Goal: Task Accomplishment & Management: Use online tool/utility

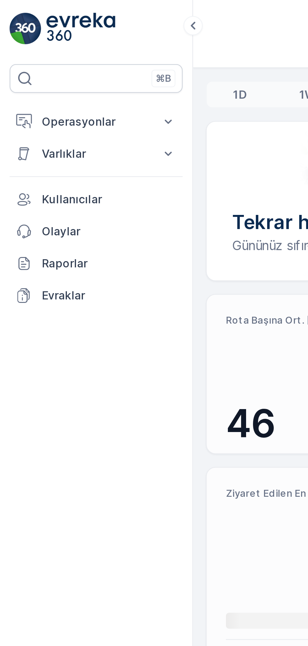
click at [51, 50] on p "Operasyonlar" at bounding box center [37, 48] width 43 height 6
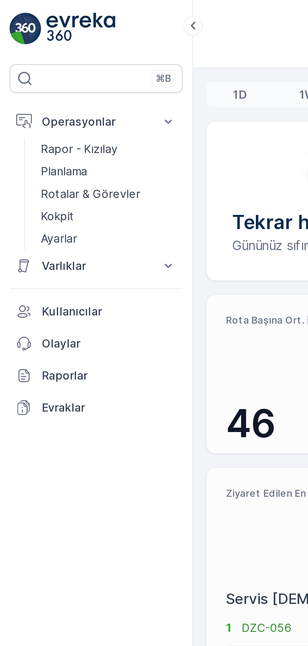
click at [29, 85] on p "Kokpit" at bounding box center [22, 85] width 13 height 6
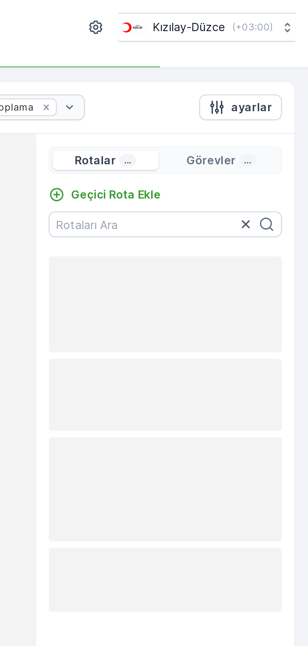
click at [227, 74] on p "Geçici Rota Ekle" at bounding box center [232, 76] width 35 height 6
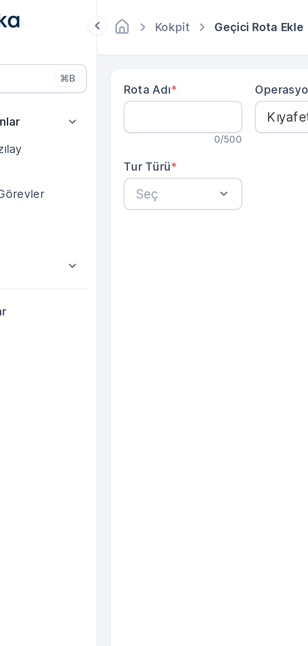
click at [93, 46] on Adı "Rota Adı" at bounding box center [109, 46] width 46 height 13
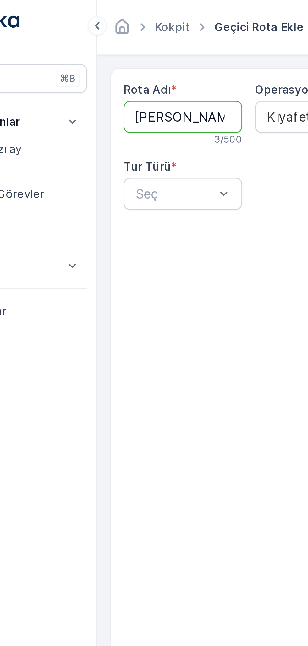
type Adı "KAYNAŞLI"
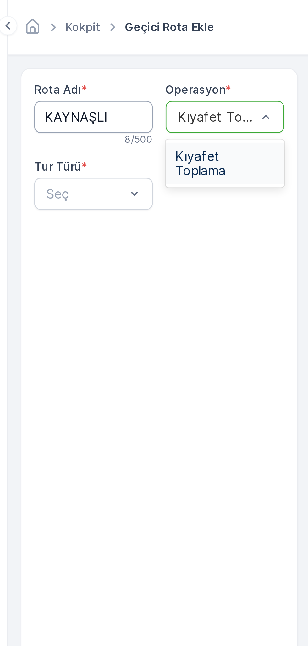
click at [158, 64] on span "Kıyafet Toplama" at bounding box center [160, 63] width 39 height 11
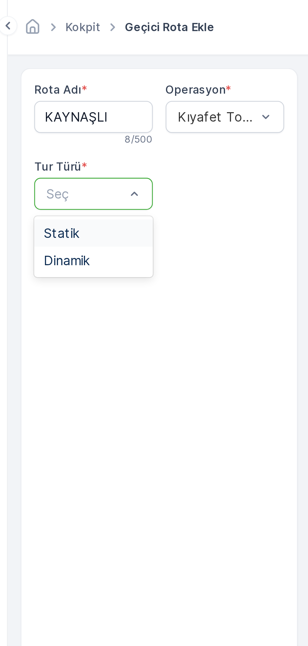
click at [97, 91] on span "Statik" at bounding box center [97, 92] width 14 height 6
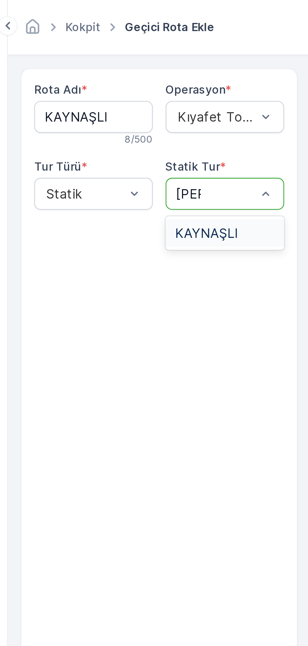
type input "kayn"
click at [153, 89] on span "KAYNAŞLI" at bounding box center [153, 92] width 25 height 6
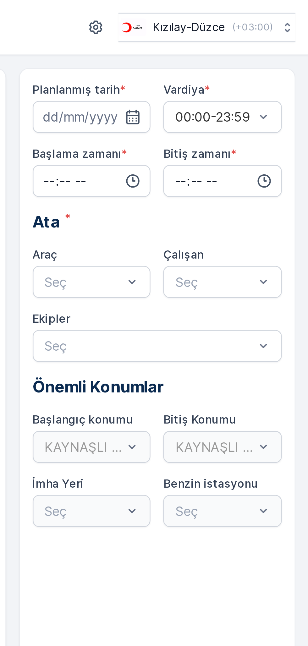
click at [242, 47] on icon "button" at bounding box center [239, 46] width 5 height 6
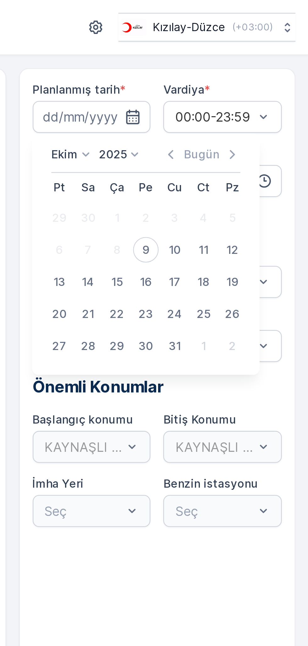
click at [245, 101] on div "9" at bounding box center [244, 98] width 10 height 10
type input "[DATE]"
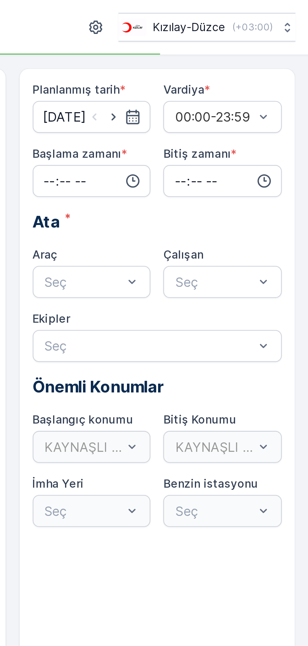
click at [219, 71] on input "time" at bounding box center [223, 71] width 46 height 13
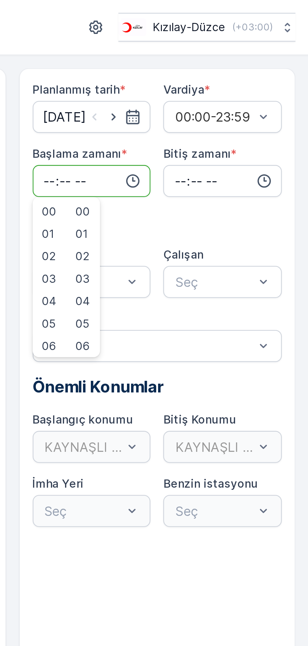
type input "07:59"
click at [262, 70] on input "time" at bounding box center [274, 71] width 46 height 13
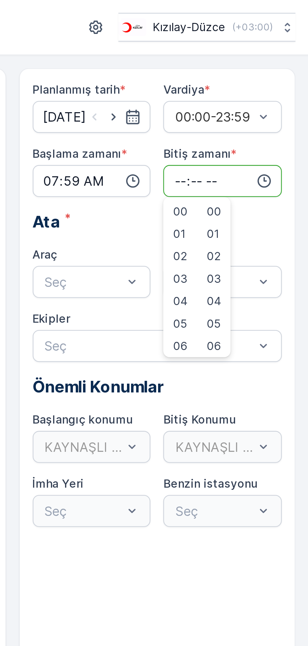
type input "18:00"
click at [268, 73] on input "18:00" at bounding box center [274, 71] width 46 height 13
click at [215, 73] on input "07:59" at bounding box center [223, 71] width 46 height 13
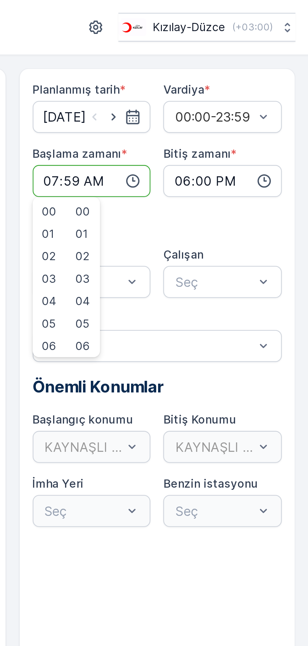
click at [267, 71] on input "18:00" at bounding box center [274, 71] width 46 height 13
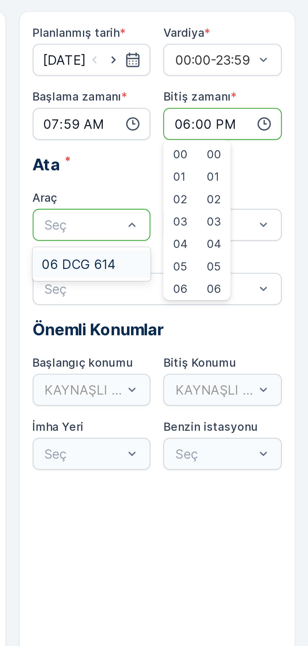
click at [219, 127] on span "06 DCG 614" at bounding box center [218, 126] width 29 height 6
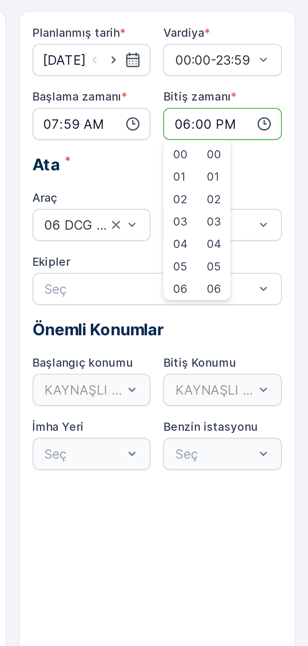
click at [215, 73] on input "07:59" at bounding box center [223, 71] width 46 height 13
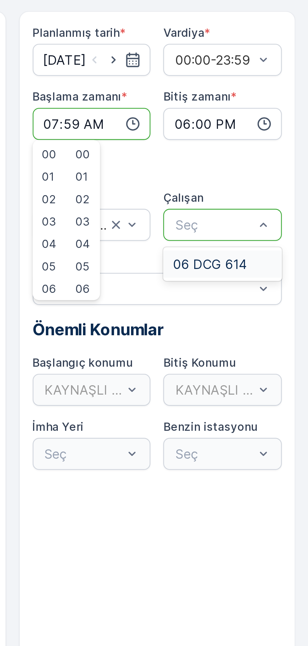
click at [273, 124] on span "06 DCG 614" at bounding box center [269, 126] width 29 height 6
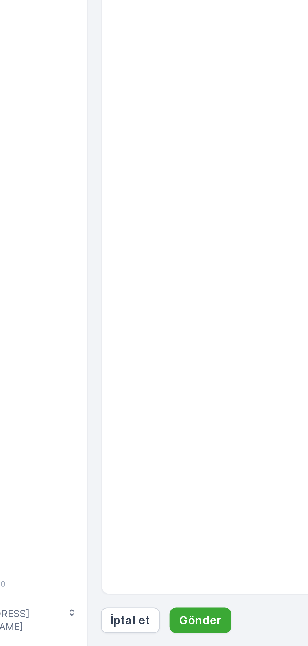
click at [119, 637] on p "Gönder" at bounding box center [119, 636] width 17 height 6
